Goal: Check status: Check status

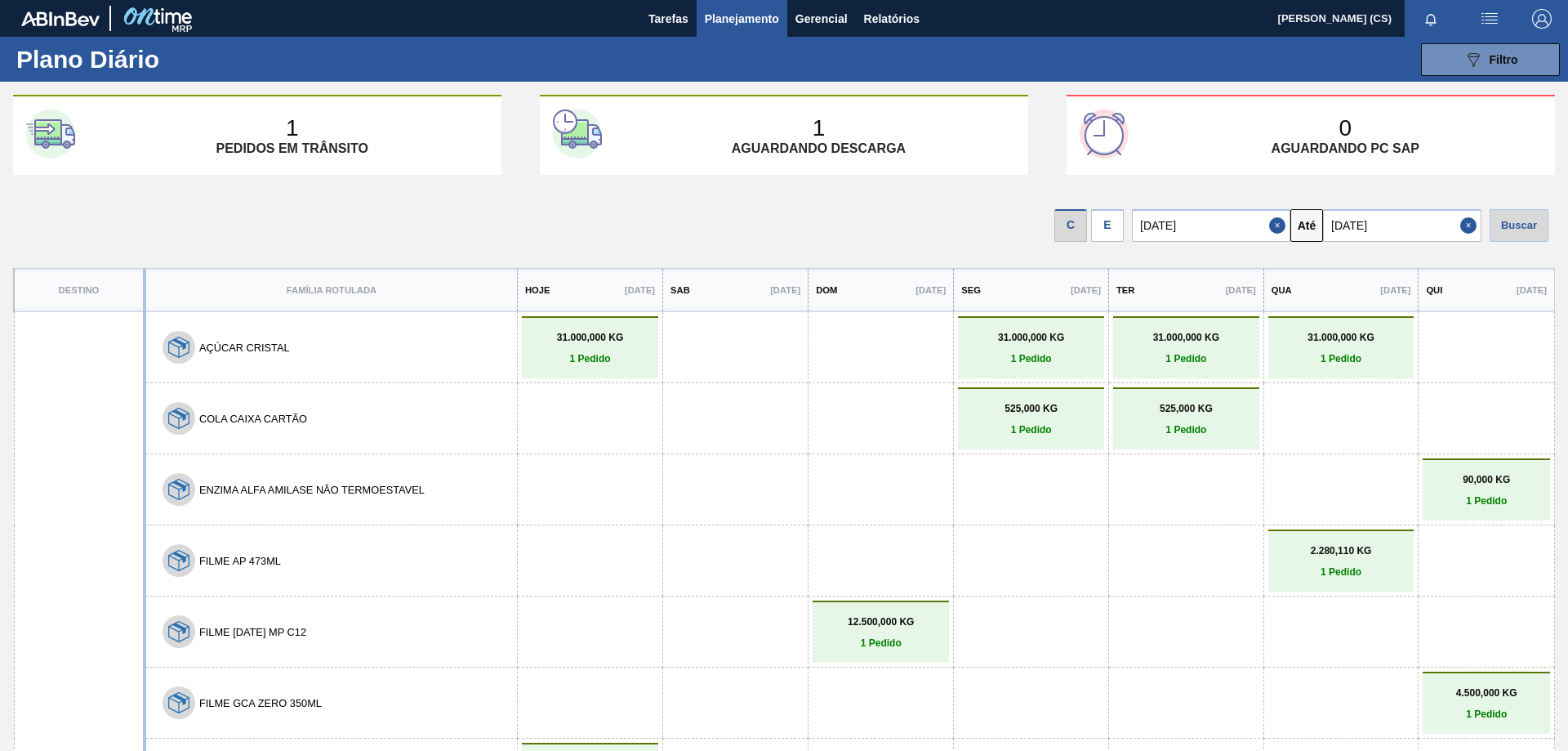
click at [738, 20] on span "Planejamento" at bounding box center [742, 19] width 75 height 20
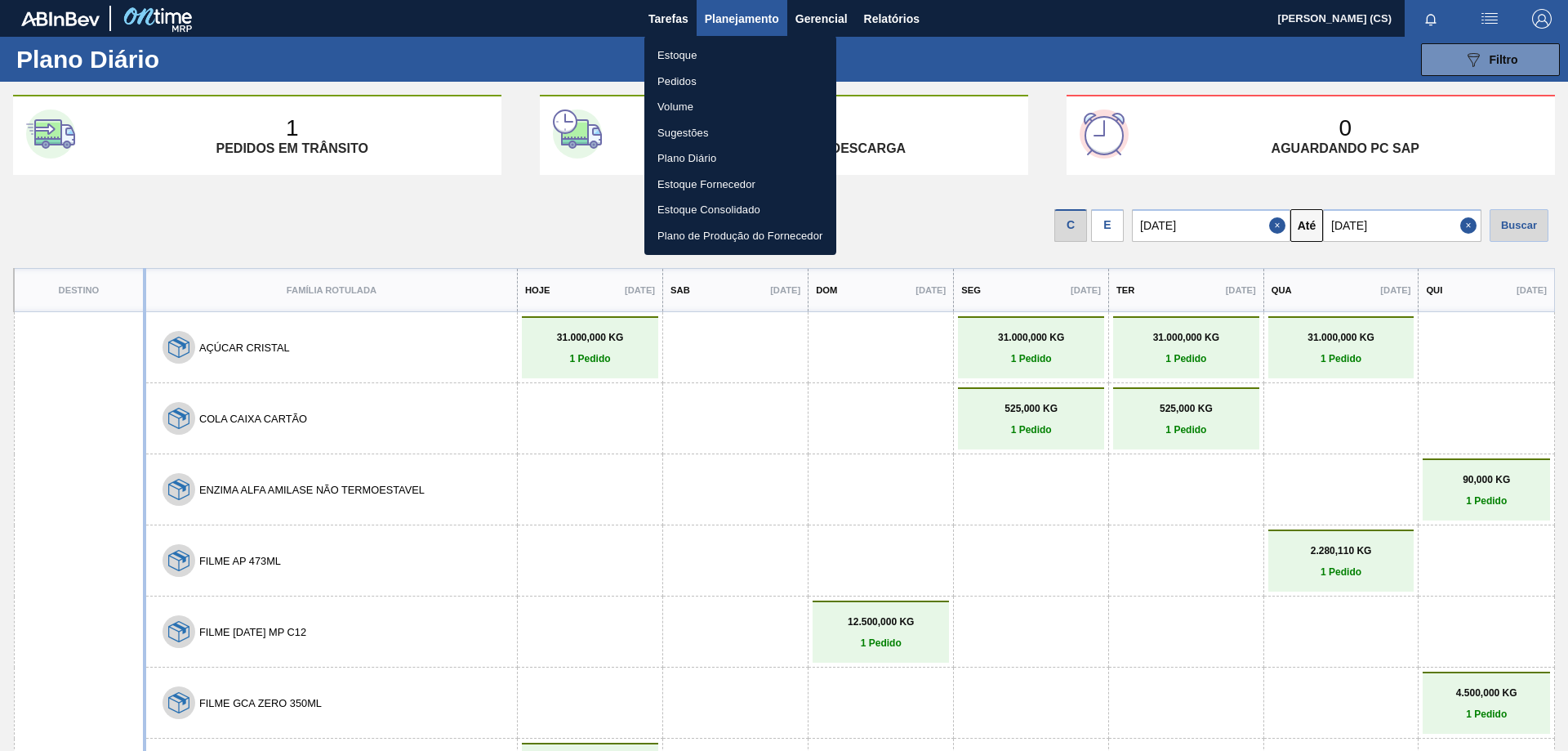
click at [696, 58] on li "Estoque" at bounding box center [740, 55] width 192 height 26
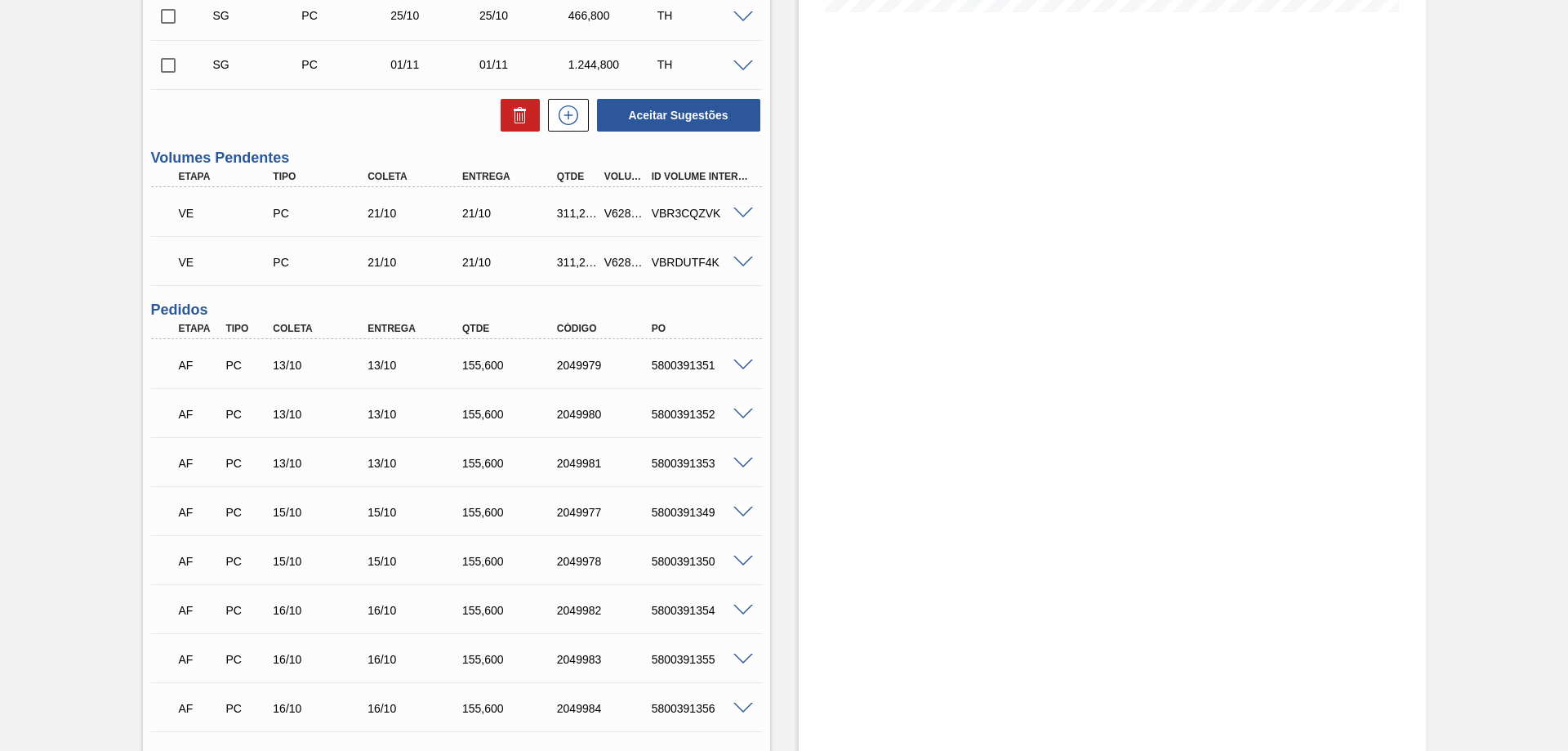
scroll to position [302, 0]
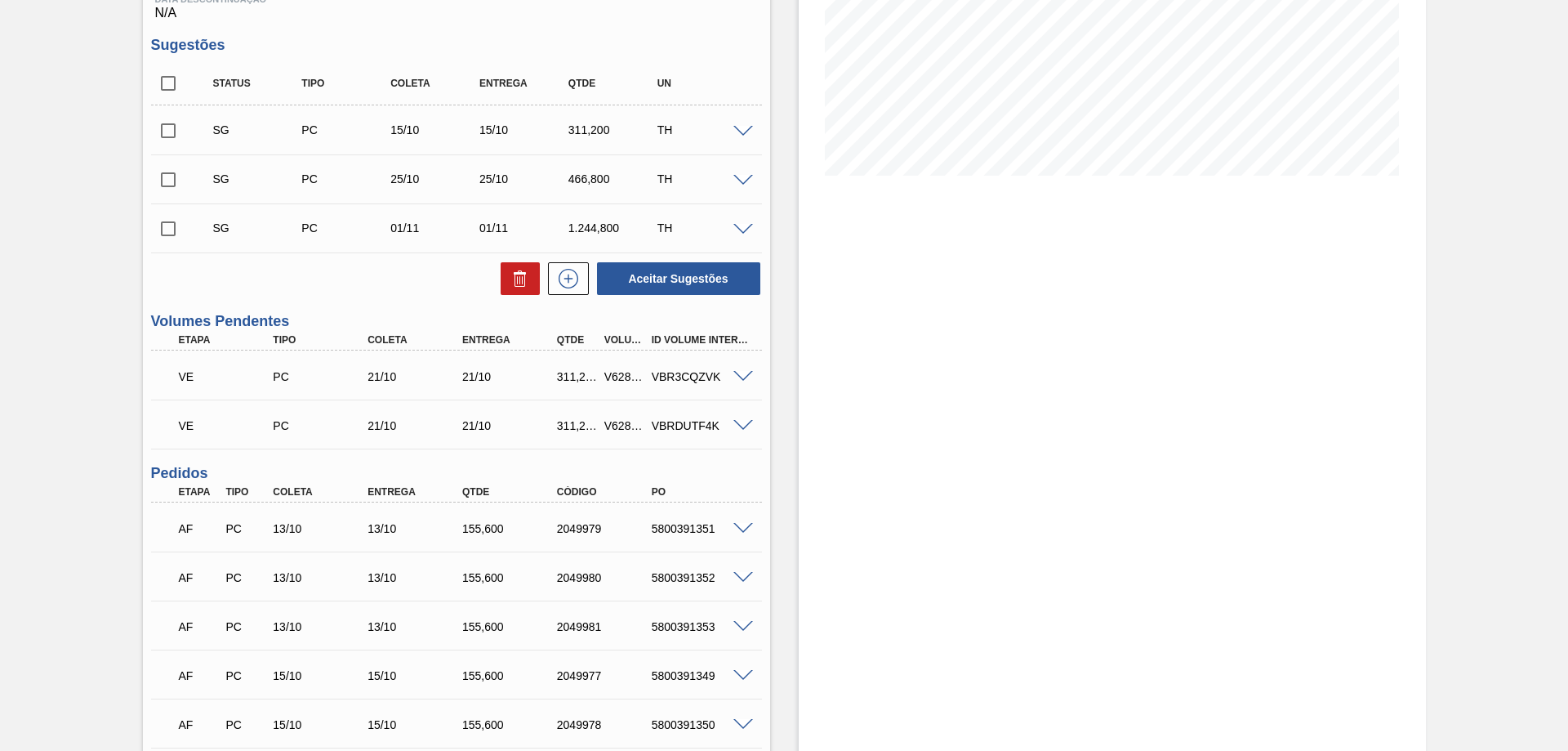
click at [1492, 96] on div "Aguardando Faturamento BR22 - LATA SK 473ML MP Unidade Viamão PE MIN 0,000 TH P…" at bounding box center [784, 551] width 1568 height 1543
